Goal: Task Accomplishment & Management: Manage account settings

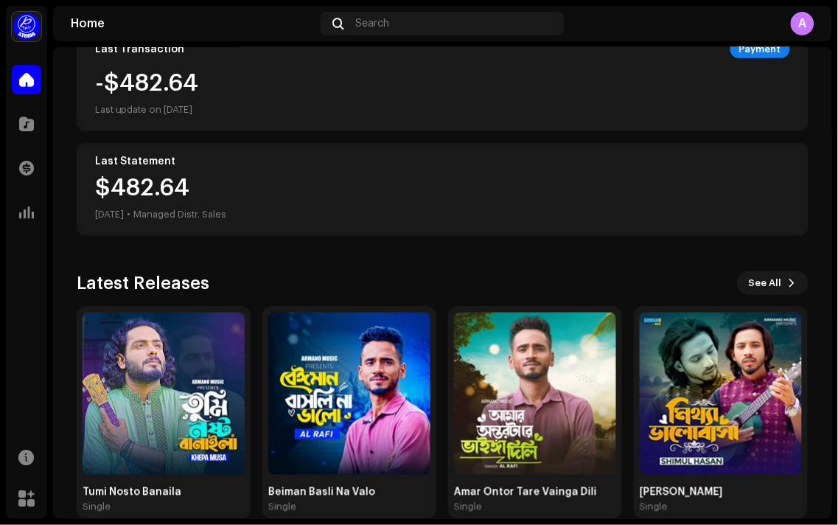
scroll to position [313, 0]
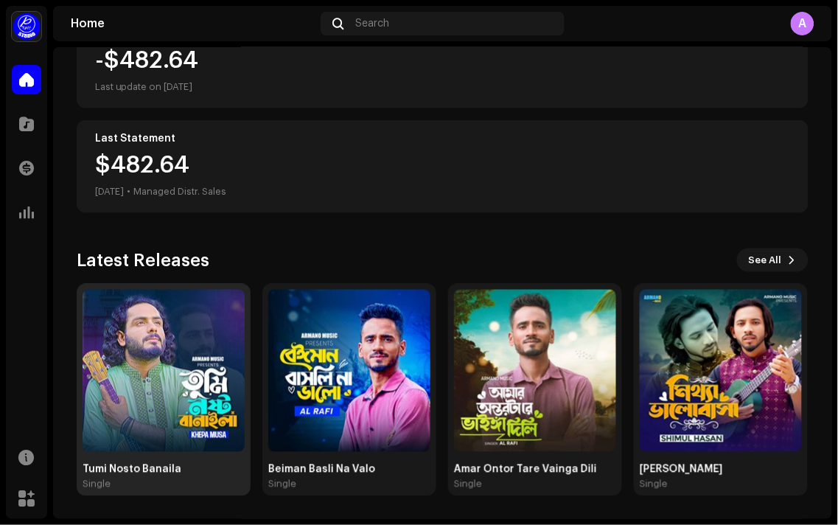
click at [163, 481] on div "Single" at bounding box center [164, 484] width 162 height 12
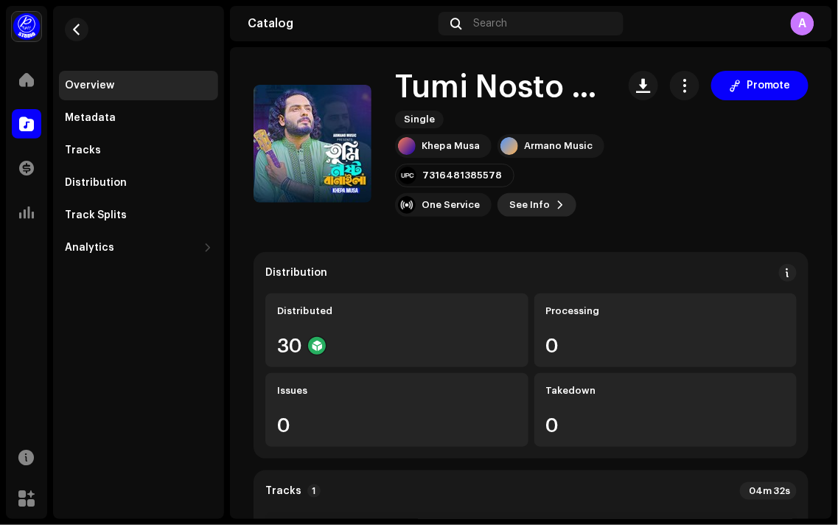
click at [541, 203] on span "See Info" at bounding box center [529, 204] width 41 height 29
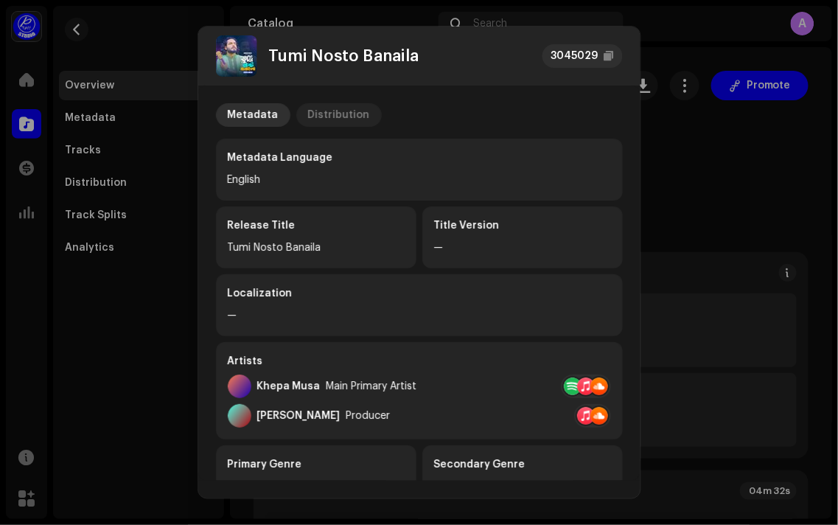
click at [349, 120] on div "Distribution" at bounding box center [339, 115] width 62 height 24
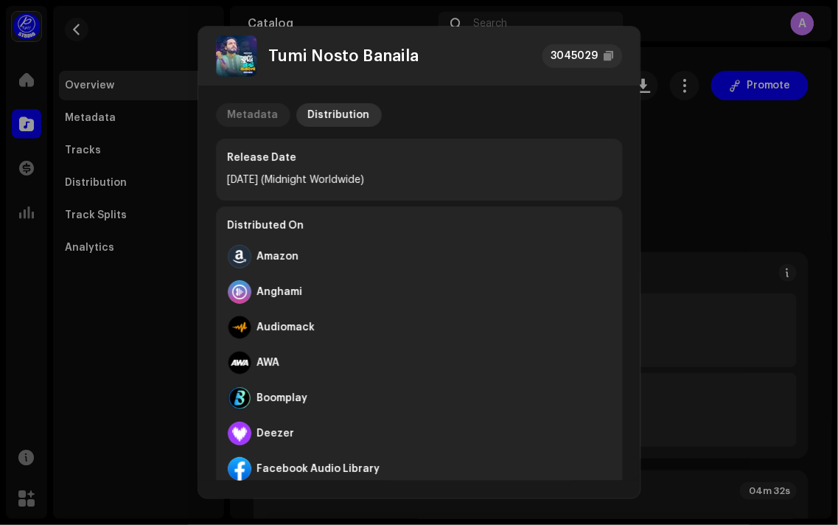
click at [246, 105] on div "Metadata" at bounding box center [253, 115] width 51 height 24
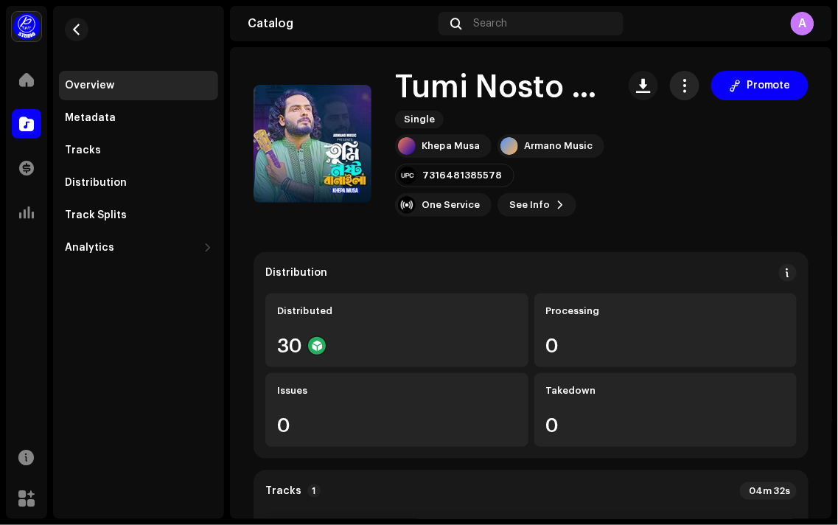
click at [670, 84] on button "button" at bounding box center [684, 85] width 29 height 29
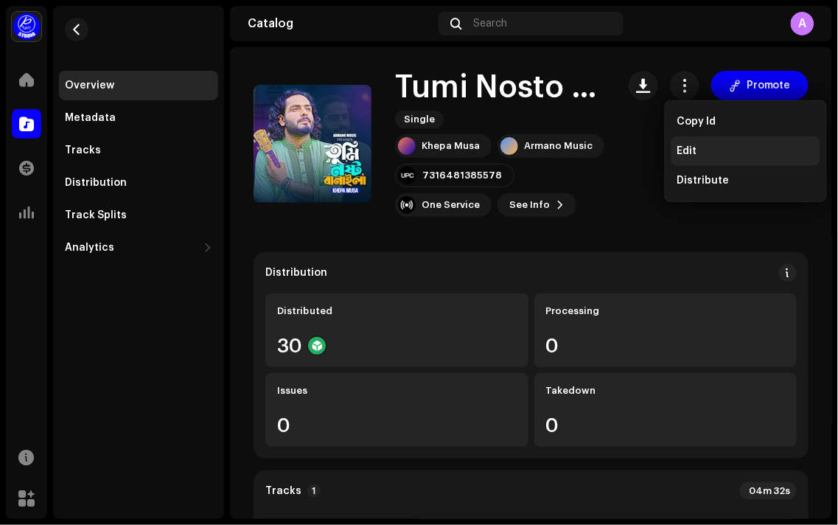
click at [710, 155] on div "Edit" at bounding box center [745, 151] width 137 height 12
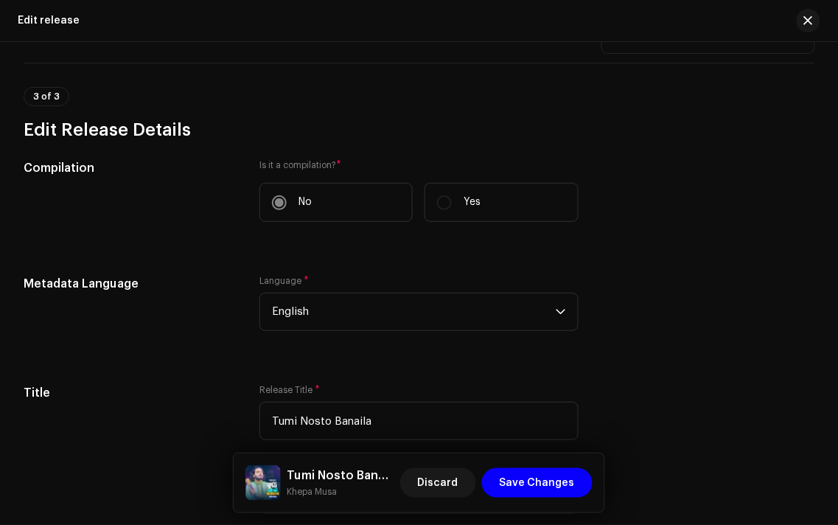
scroll to position [737, 0]
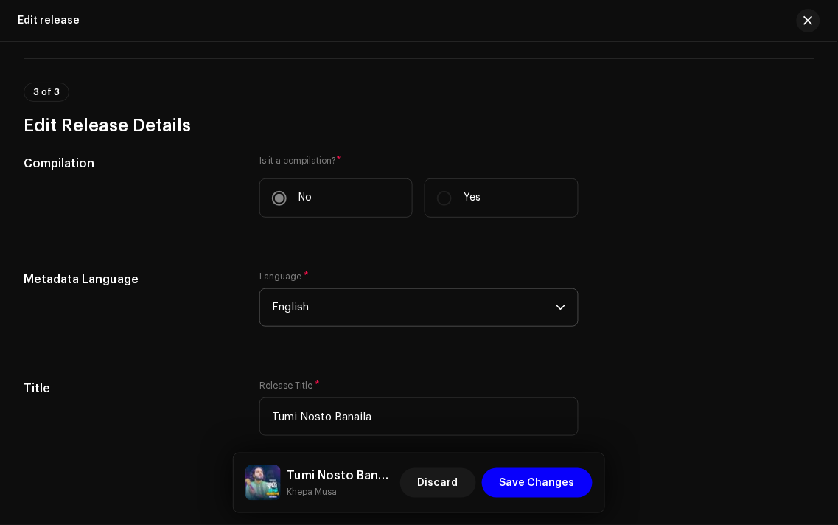
click at [480, 318] on span "English" at bounding box center [413, 307] width 283 height 37
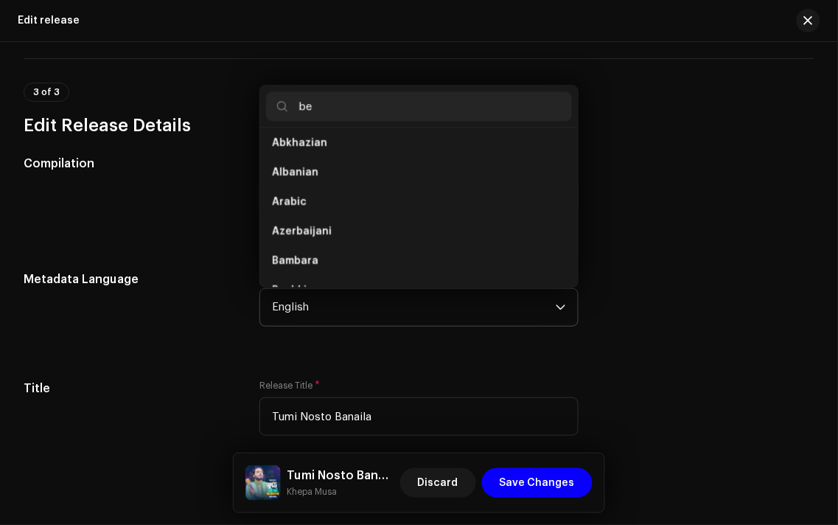
scroll to position [0, 0]
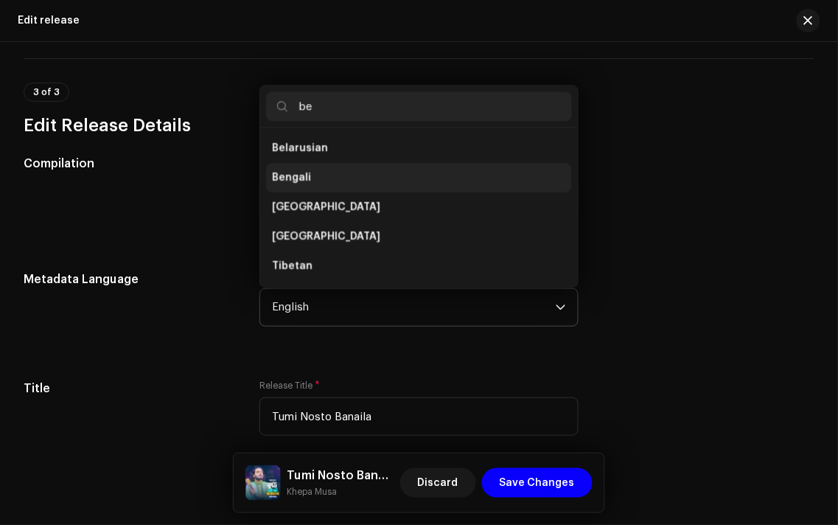
type input "be"
click at [354, 189] on li "Bengali" at bounding box center [418, 177] width 305 height 29
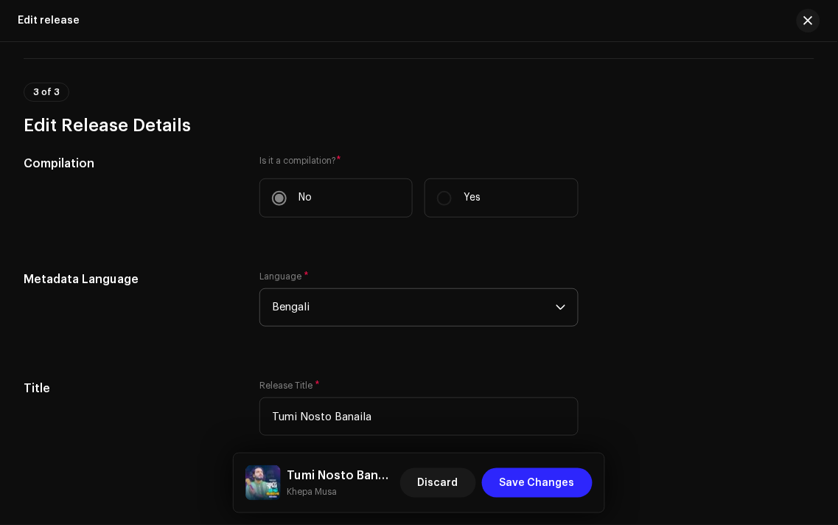
click at [544, 484] on span "Save Changes" at bounding box center [537, 482] width 75 height 29
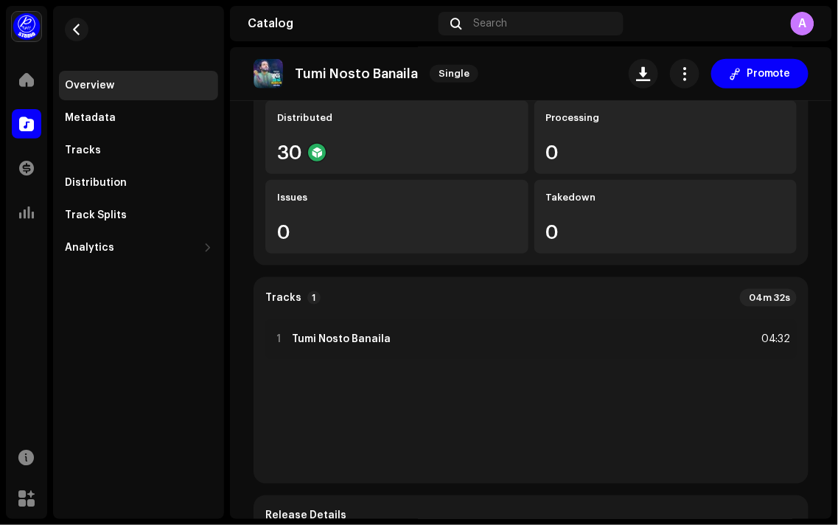
scroll to position [188, 0]
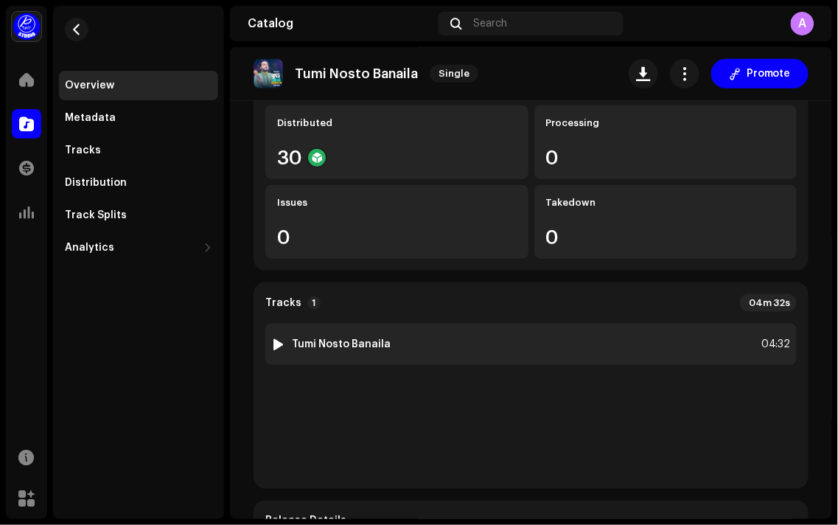
click at [721, 335] on div "1 Tumi Nosto Banaila 04:32" at bounding box center [530, 343] width 531 height 41
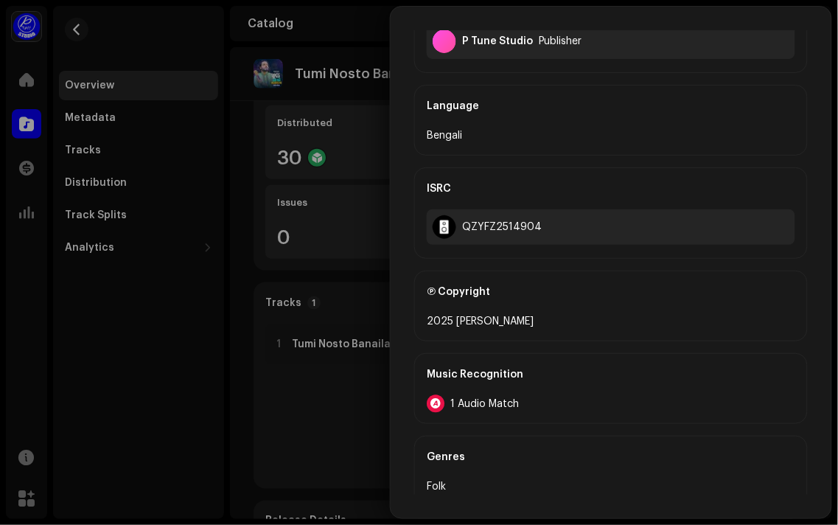
scroll to position [573, 0]
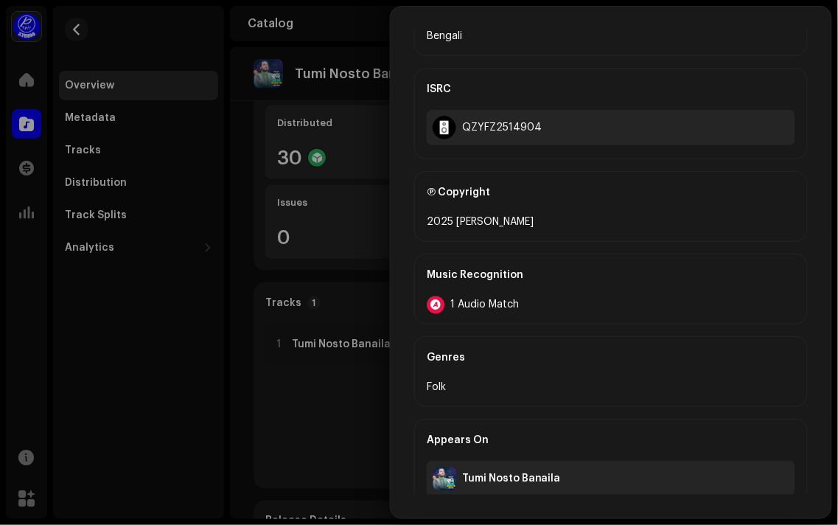
click at [522, 307] on div "1 Audio Match" at bounding box center [611, 304] width 368 height 18
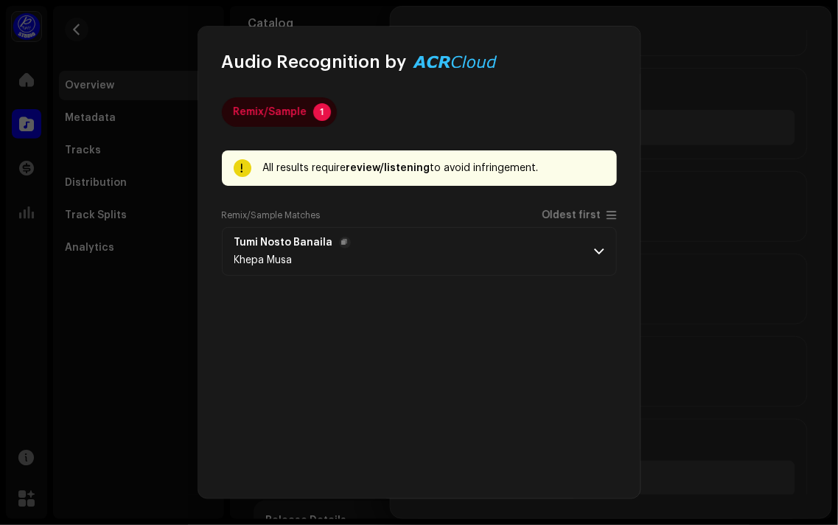
click at [597, 248] on span at bounding box center [600, 251] width 10 height 12
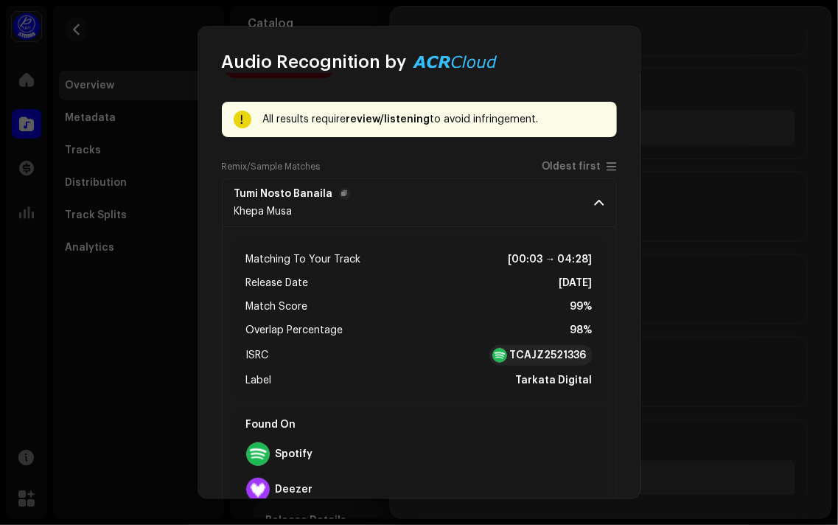
scroll to position [0, 0]
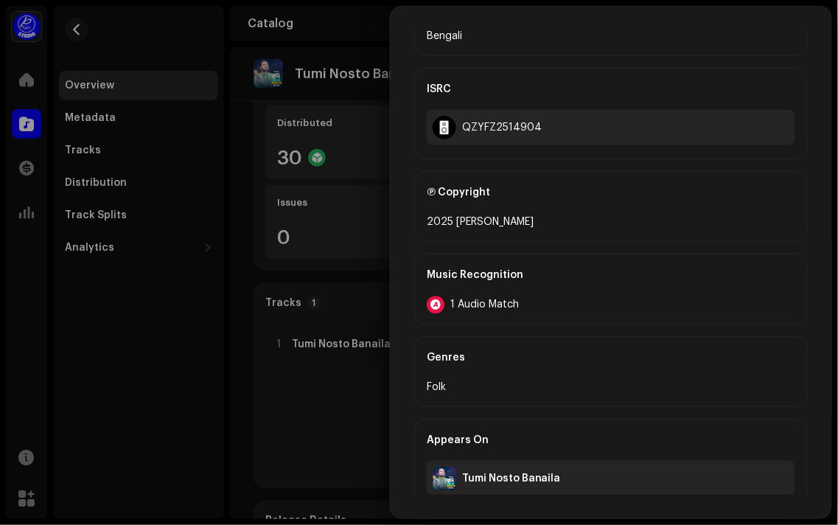
click at [699, 210] on div "Audio Recognition by Remix/Sample 1 All results require review/listening to avo…" at bounding box center [419, 262] width 838 height 525
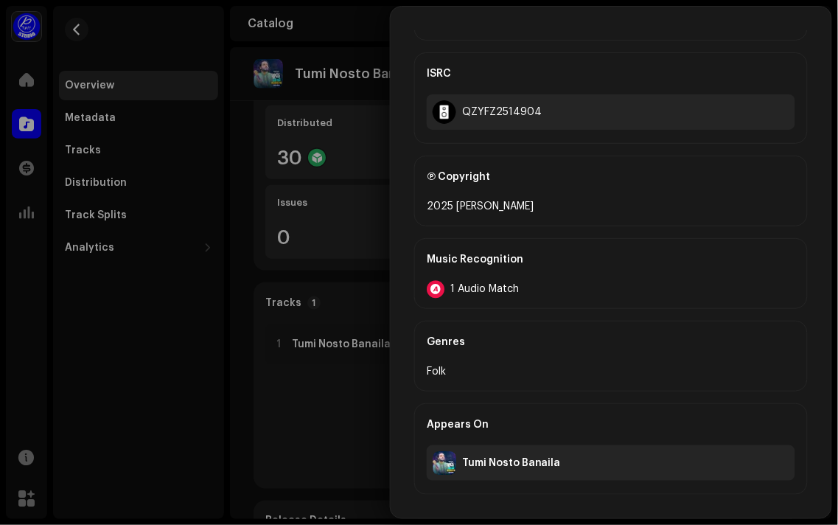
click at [551, 465] on div "Tumi Nosto Banaila" at bounding box center [511, 463] width 99 height 12
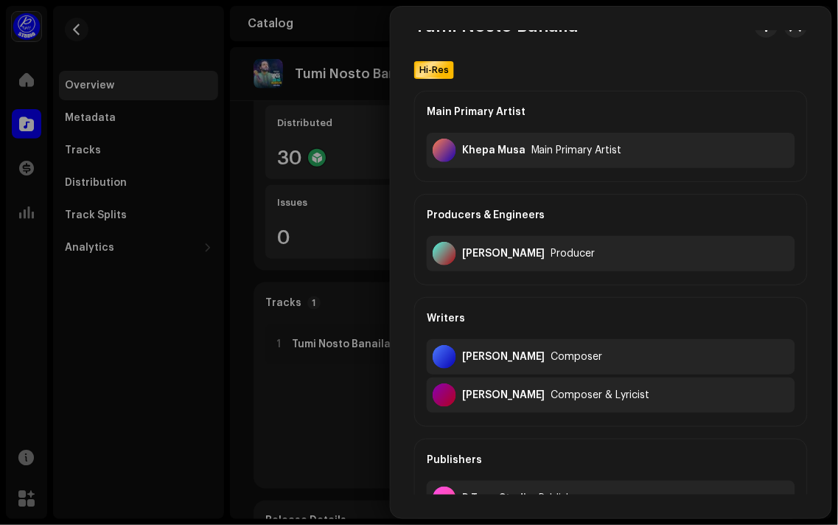
scroll to position [0, 0]
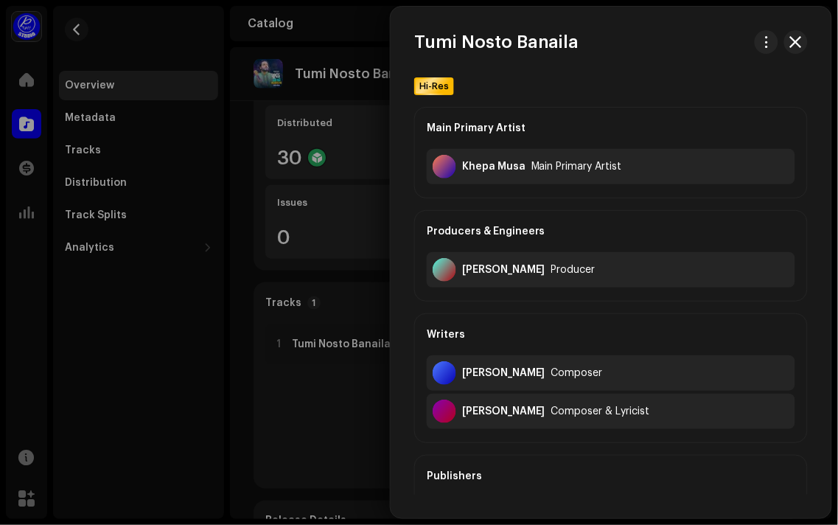
click at [253, 223] on div at bounding box center [419, 262] width 838 height 525
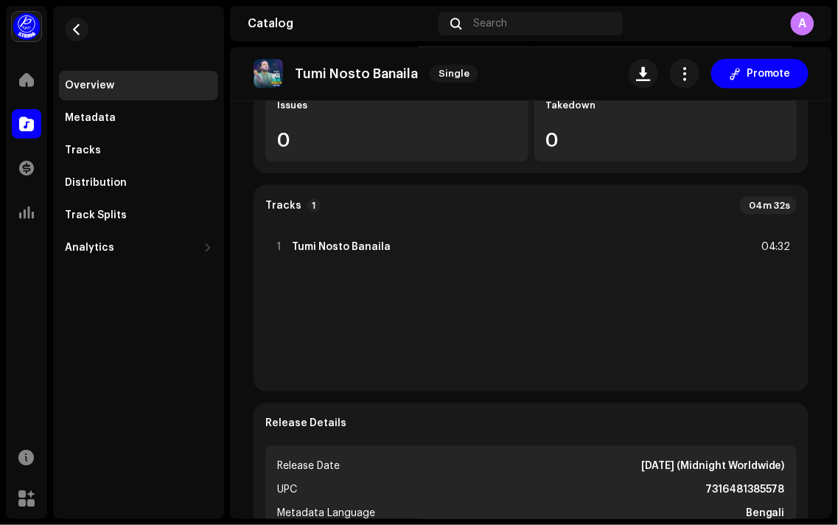
scroll to position [53, 0]
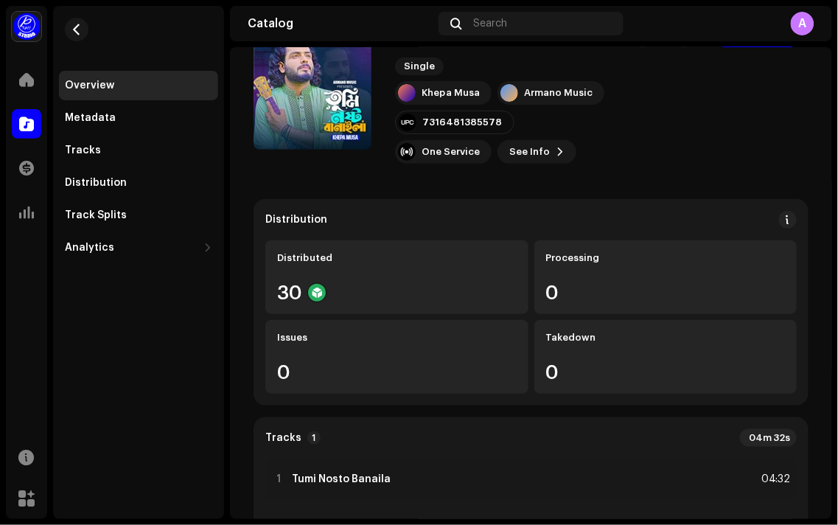
click at [108, 100] on div "Overview Metadata Tracks Distribution Track Splits Analytics Consumption Engage…" at bounding box center [138, 167] width 159 height 192
click at [107, 112] on div "Metadata" at bounding box center [90, 118] width 51 height 12
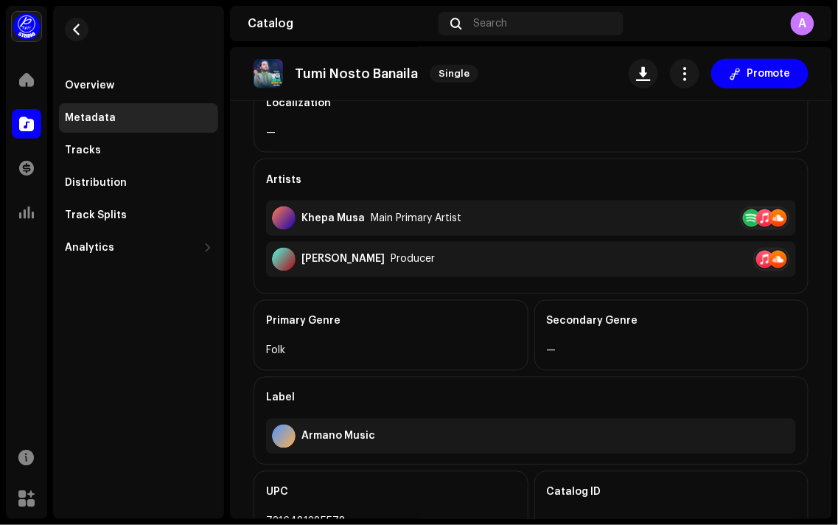
scroll to position [309, 0]
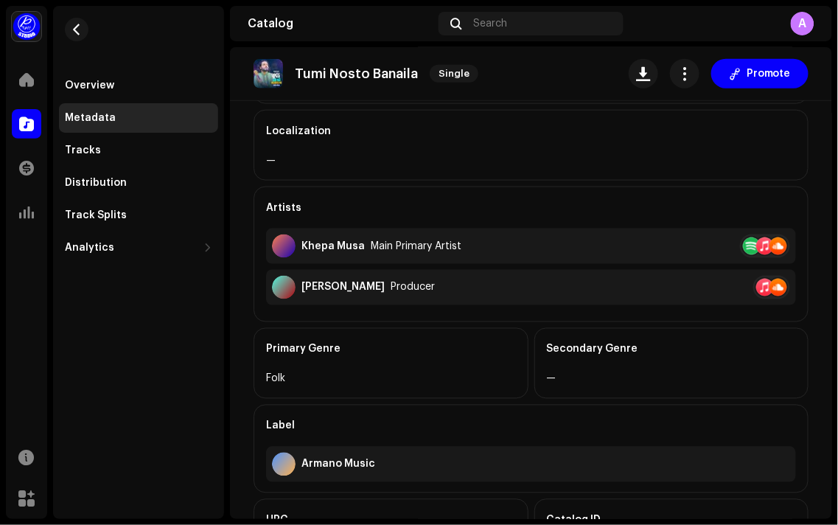
click at [822, 307] on div "Metadata Release Title Tumi Nosto Banaila Title Version — Type Single Metadata …" at bounding box center [531, 248] width 602 height 867
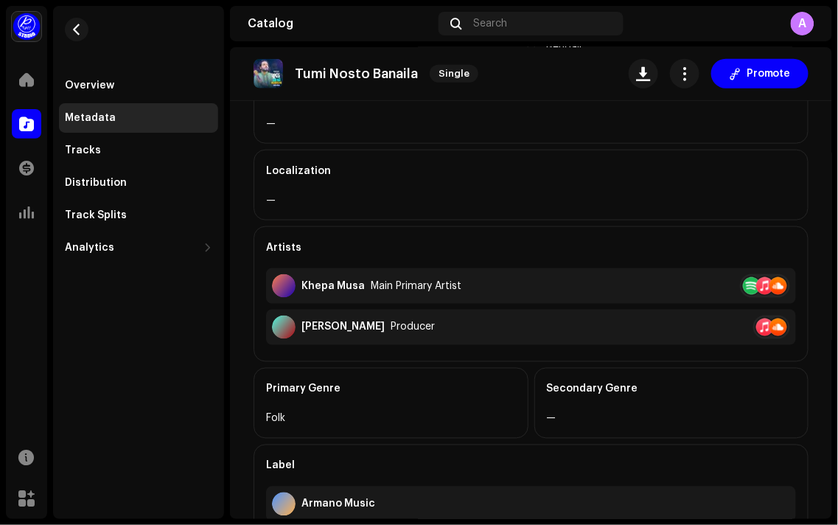
drag, startPoint x: 808, startPoint y: 277, endPoint x: 822, endPoint y: 268, distance: 16.6
click at [811, 275] on div "Metadata Release Title Tumi Nosto Banaila Title Version — Type Single Metadata …" at bounding box center [531, 288] width 602 height 867
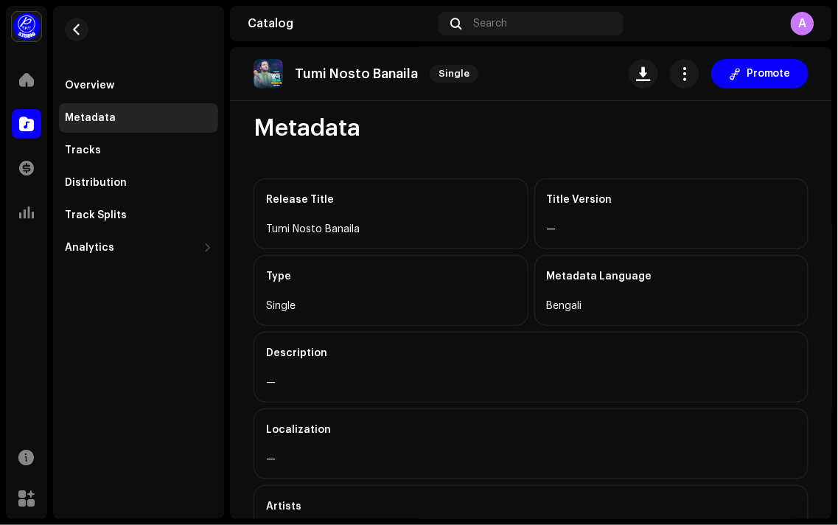
scroll to position [0, 0]
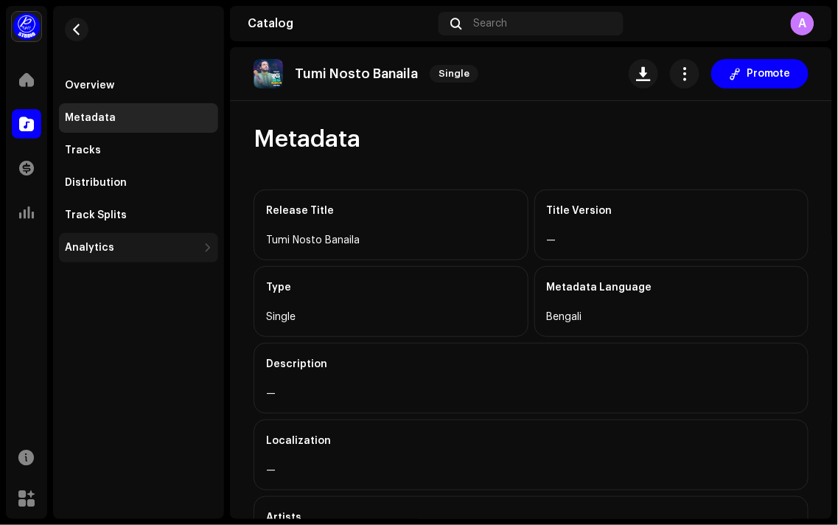
click at [91, 245] on div "Analytics" at bounding box center [89, 248] width 49 height 12
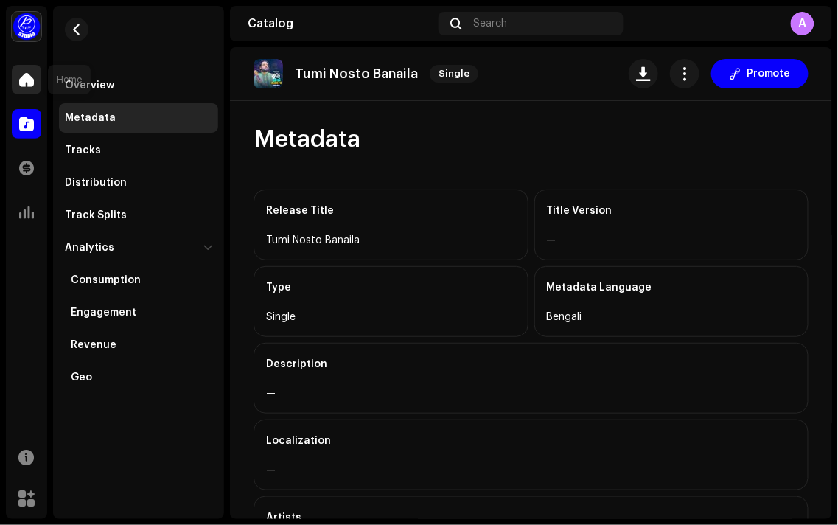
click at [38, 85] on div at bounding box center [26, 79] width 29 height 29
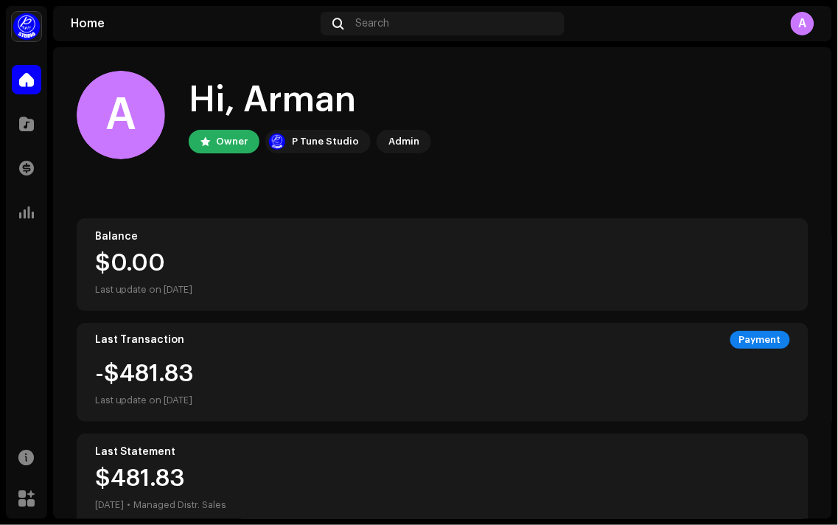
click at [801, 85] on div "A Hi, Arman Owner P Tune Studio Admin Balance $0.00 Last update on [DATE] Last …" at bounding box center [442, 442] width 779 height 790
drag, startPoint x: 823, startPoint y: 77, endPoint x: 837, endPoint y: 168, distance: 92.4
click at [837, 168] on div "Armano Music Home Catalog Transactions Analytics Resources Marketplace Home Sea…" at bounding box center [419, 262] width 838 height 525
click at [802, 116] on div "A Hi, Arman Owner P Tune Studio Admin Balance $0.00 Last update on [DATE] Last …" at bounding box center [442, 439] width 779 height 785
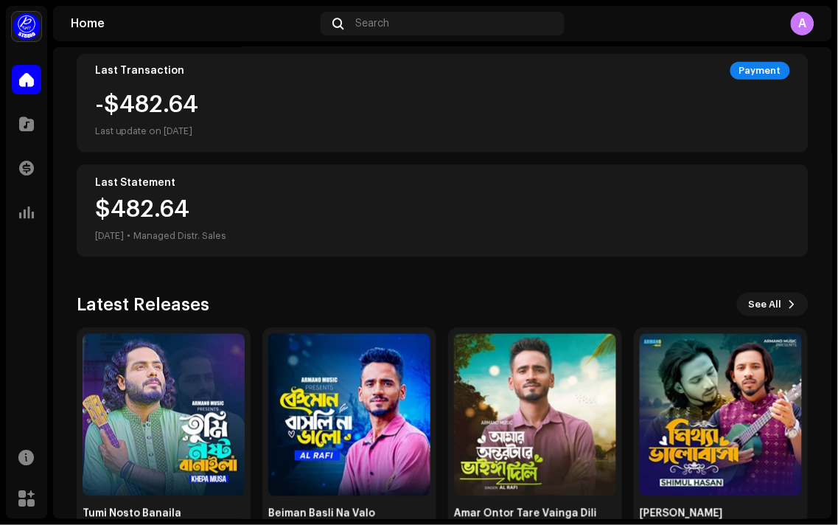
scroll to position [313, 0]
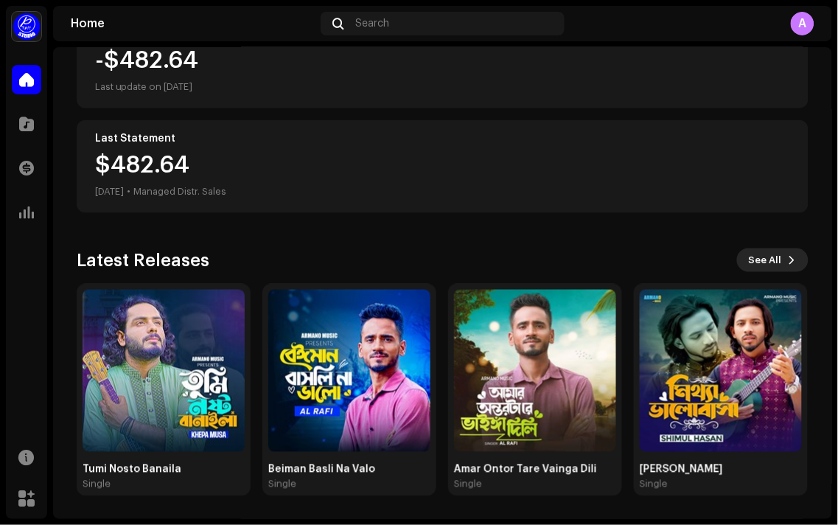
click at [777, 268] on button "See All" at bounding box center [772, 260] width 71 height 24
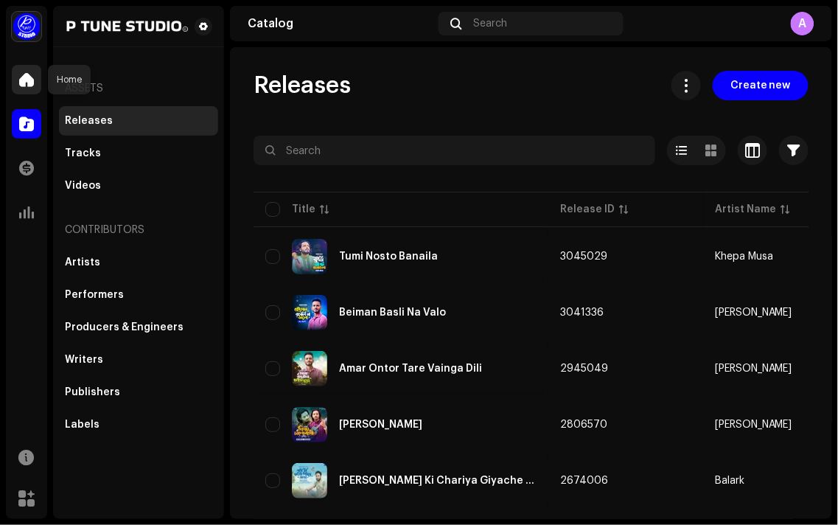
click at [30, 83] on span at bounding box center [26, 80] width 15 height 12
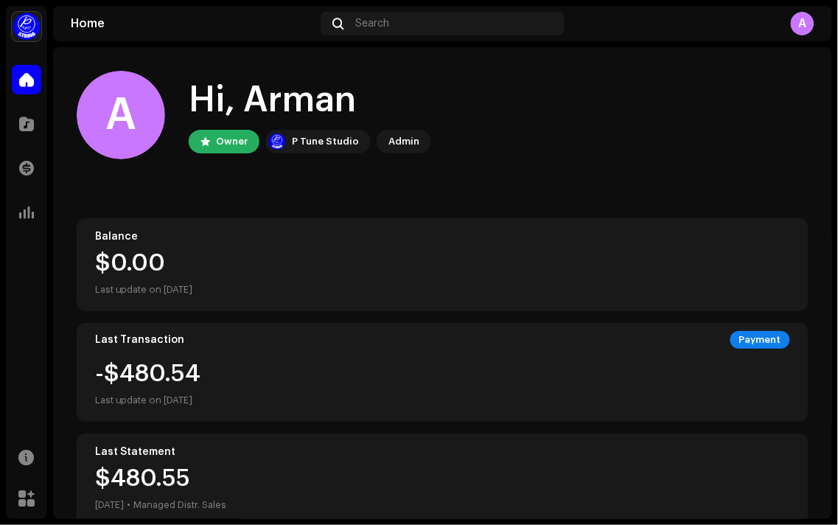
click at [805, 99] on div "A Hi, Arman Owner P Tune Studio Admin Balance $0.00 Last update on [DATE] Last …" at bounding box center [442, 439] width 779 height 785
click at [807, 13] on div "A" at bounding box center [803, 24] width 24 height 24
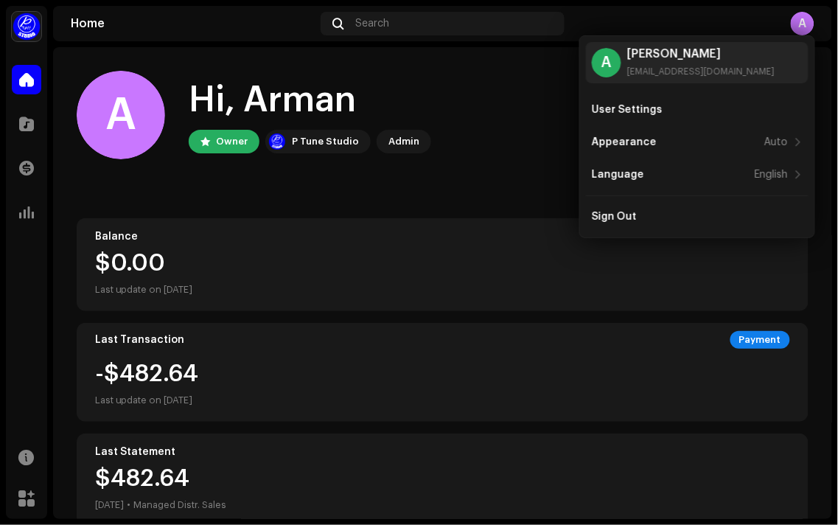
click at [497, 113] on div "A Hi, Arman Owner P Tune Studio Admin" at bounding box center [443, 115] width 732 height 88
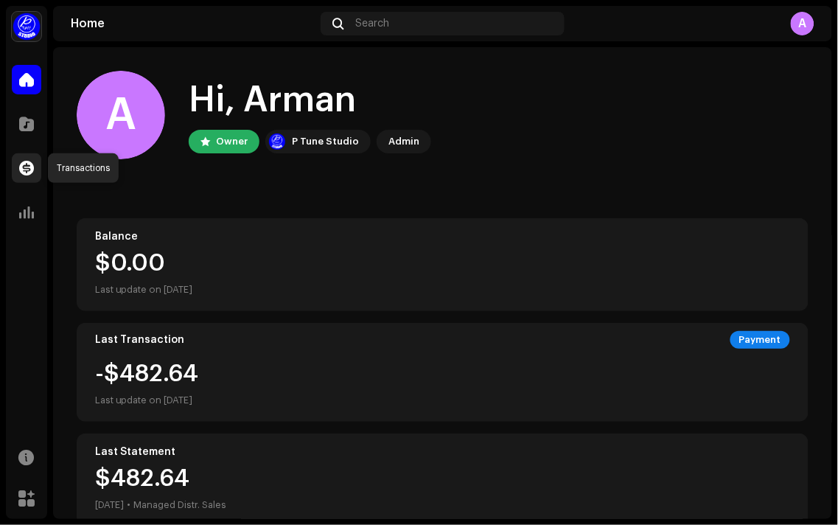
click at [24, 164] on span at bounding box center [26, 168] width 15 height 12
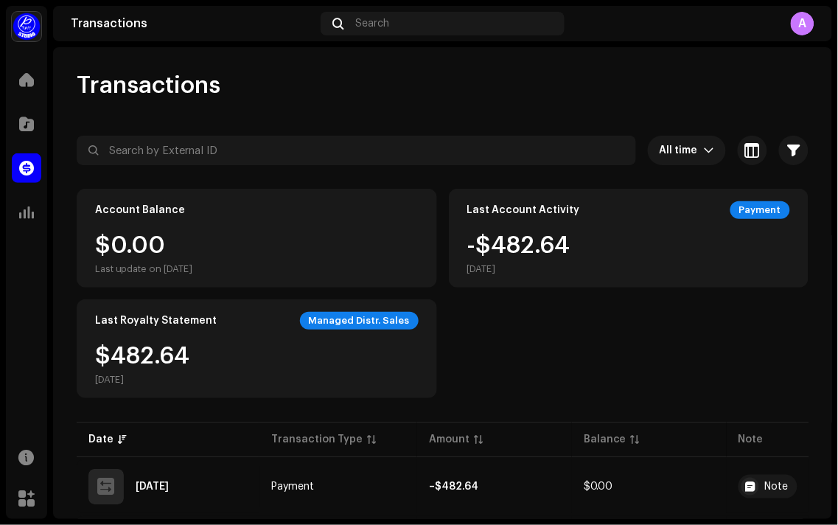
drag, startPoint x: 833, startPoint y: 93, endPoint x: 837, endPoint y: 193, distance: 100.3
click at [837, 193] on div "Armano Music Home Catalog Transactions Analytics Resources Marketplace Transact…" at bounding box center [419, 262] width 838 height 525
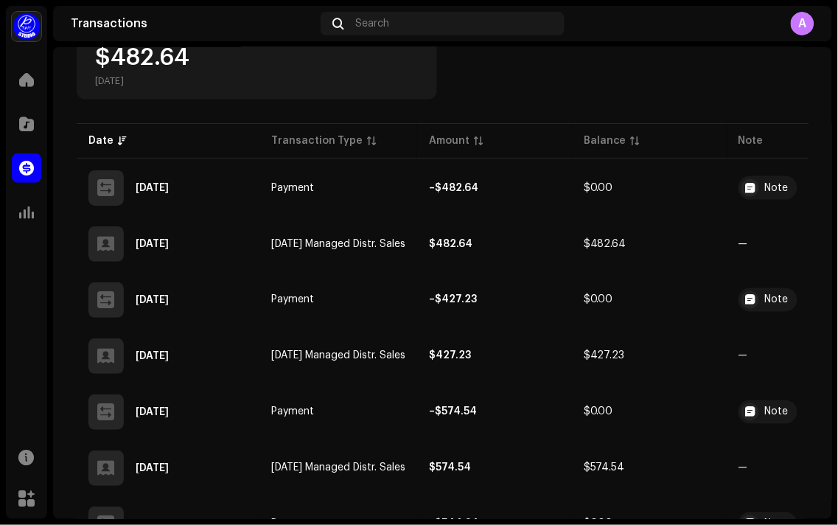
scroll to position [320, 0]
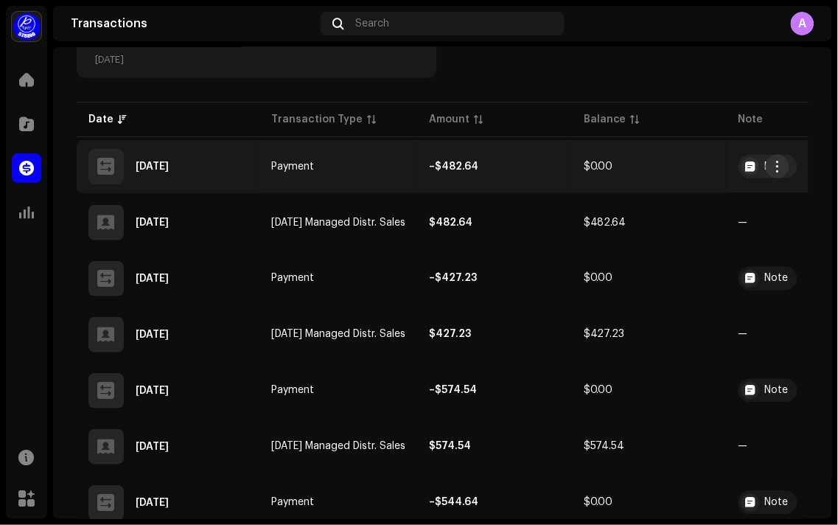
click at [774, 161] on span "button" at bounding box center [777, 167] width 11 height 12
click at [715, 196] on div "View Details" at bounding box center [708, 199] width 137 height 12
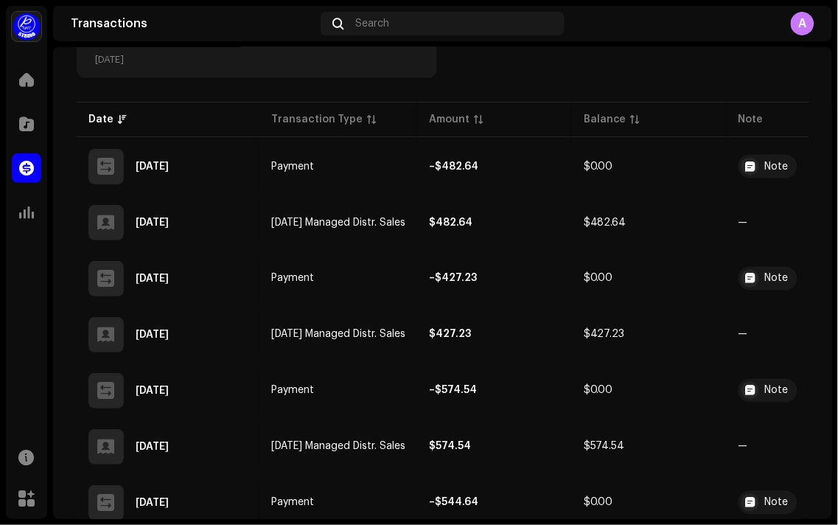
click at [523, 94] on div "Transaction Details Transaction Type Payment Entry Amount – $482.64 Entry Date …" at bounding box center [419, 262] width 838 height 525
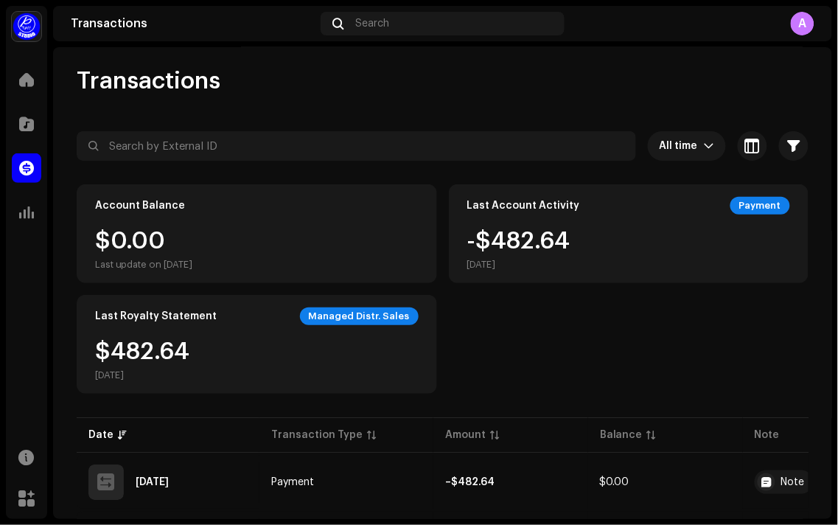
scroll to position [0, 0]
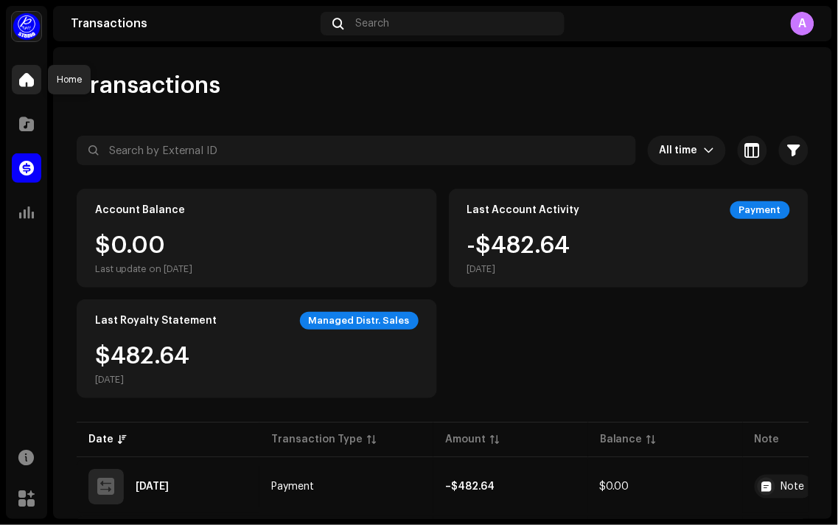
click at [20, 78] on span at bounding box center [26, 80] width 15 height 12
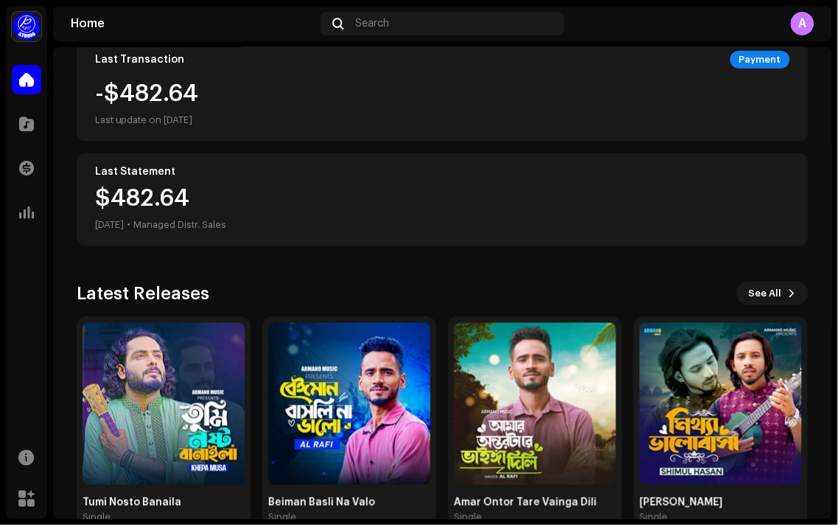
scroll to position [313, 0]
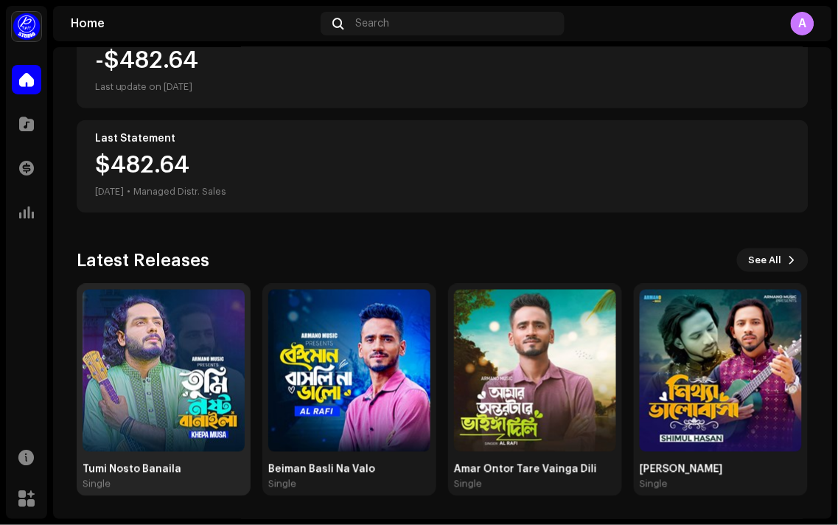
click at [148, 470] on div "Tumi Nosto Banaila" at bounding box center [164, 469] width 162 height 12
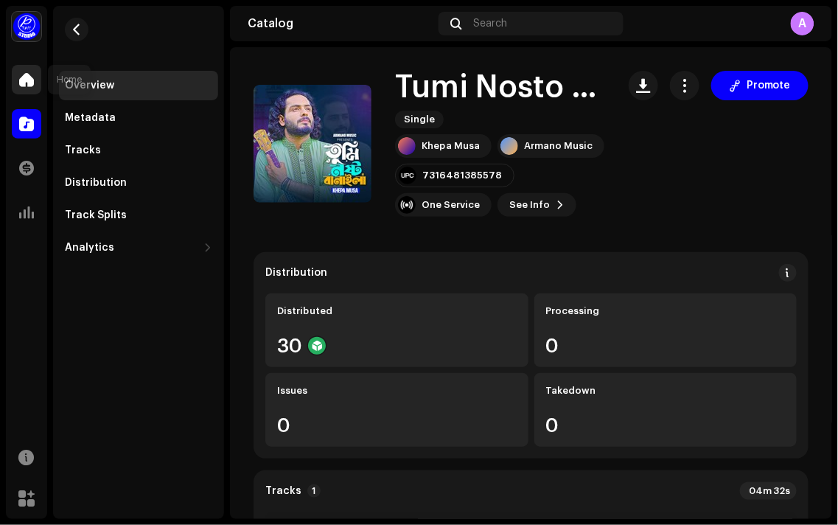
click at [28, 83] on span at bounding box center [26, 80] width 15 height 12
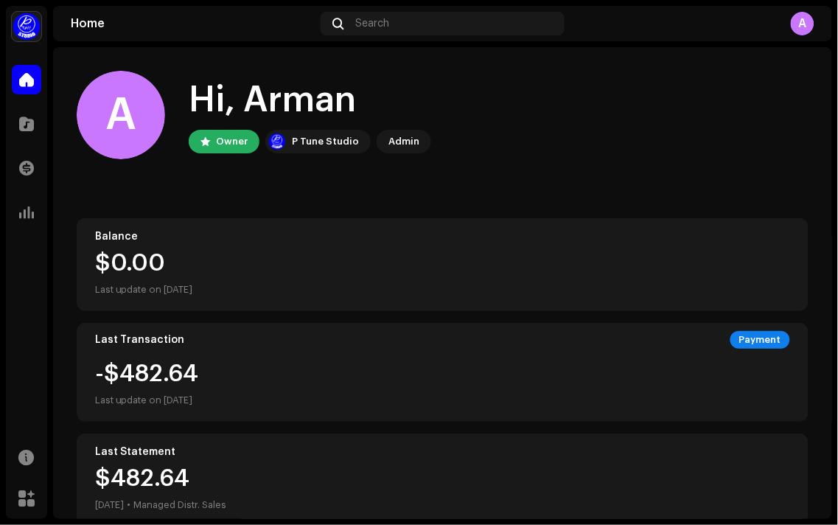
click at [804, 37] on div "Home Search A" at bounding box center [442, 23] width 779 height 35
click at [806, 23] on div "A" at bounding box center [803, 24] width 24 height 24
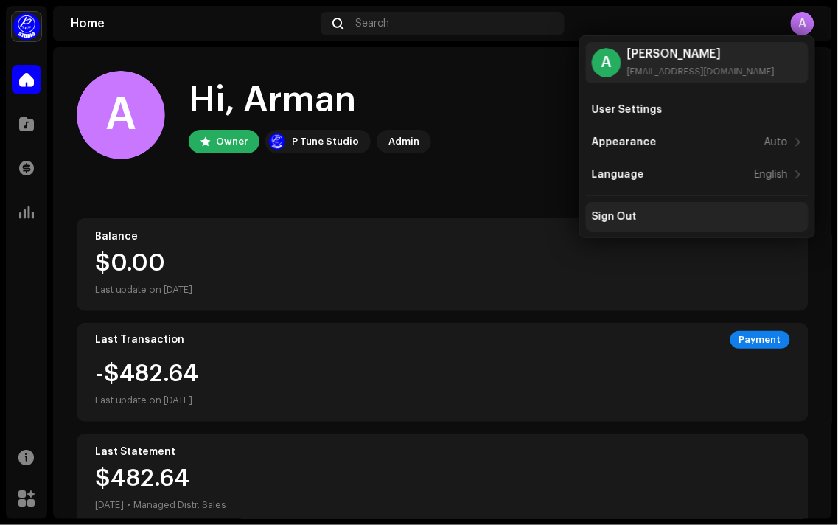
click at [681, 218] on div "Sign Out" at bounding box center [697, 217] width 211 height 12
